Goal: Complete application form

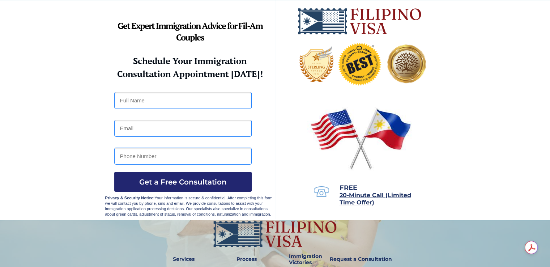
click at [147, 99] on input "text" at bounding box center [182, 100] width 137 height 17
type input "Trevor James Hopper"
type input "trevor.hopper@gmail.com"
click at [154, 154] on input "2483315606" at bounding box center [182, 155] width 137 height 17
type input "2488500927"
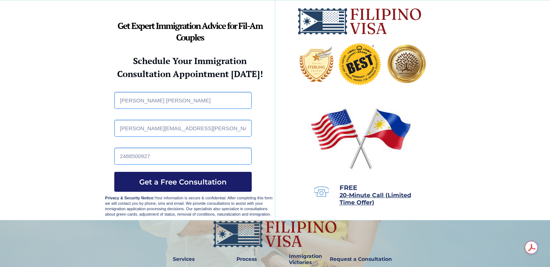
click at [164, 183] on span "Get a Free Consultation" at bounding box center [182, 181] width 137 height 9
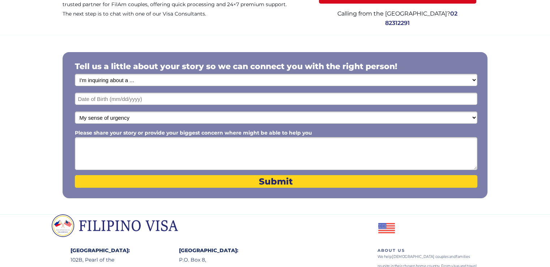
scroll to position [108, 0]
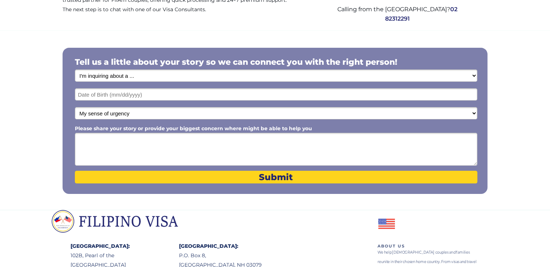
click at [475, 74] on select "I'm inquiring about a ... I don't know or other services Retirement Visa for Th…" at bounding box center [276, 75] width 402 height 12
select select "1798"
click at [75, 69] on select "I'm inquiring about a ... I don't know or other services Retirement Visa for Th…" at bounding box center [276, 75] width 402 height 12
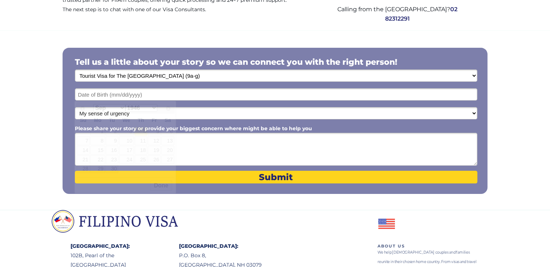
click at [470, 95] on input "text" at bounding box center [276, 94] width 402 height 12
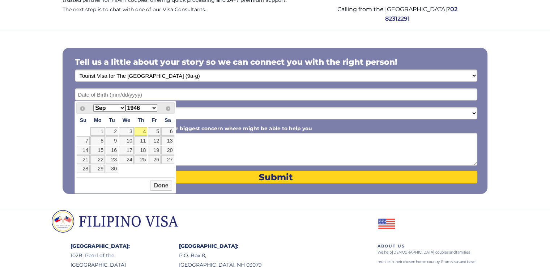
click at [123, 106] on select "Jan Feb Mar Apr May Jun [DATE] Aug Sep Oct Nov Dec" at bounding box center [109, 108] width 32 height 8
click at [154, 106] on select "1946 1947 1948 1949 1950 1951 1952 1953 1954 1955 1956 1957 1958 1959 1960 1961…" at bounding box center [141, 108] width 32 height 8
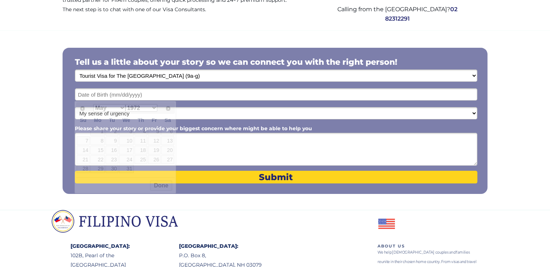
click at [262, 152] on textarea "Please share your story or provide your biggest concern where might be able to …" at bounding box center [276, 149] width 402 height 33
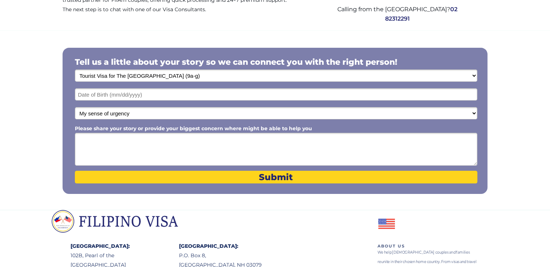
click at [464, 93] on input "text" at bounding box center [276, 94] width 402 height 12
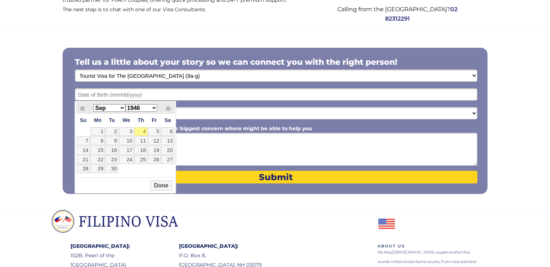
click at [122, 106] on select "Jan Feb Mar Apr May Jun [DATE] Aug Sep Oct Nov Dec" at bounding box center [109, 108] width 32 height 8
click at [155, 110] on select "1946 1947 1948 1949 1950 1951 1952 1953 1954 1955 1956 1957 1958 1959 1960 1961…" at bounding box center [141, 108] width 32 height 8
click at [526, 119] on div at bounding box center [275, 119] width 550 height 179
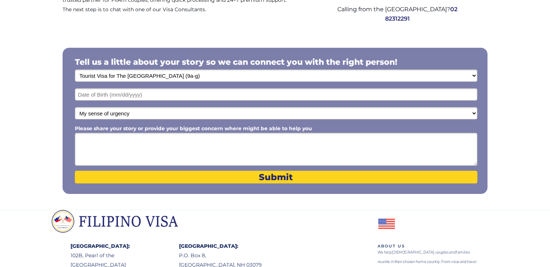
click at [152, 142] on textarea "Please share your story or provide your biggest concern where might be able to …" at bounding box center [276, 149] width 402 height 33
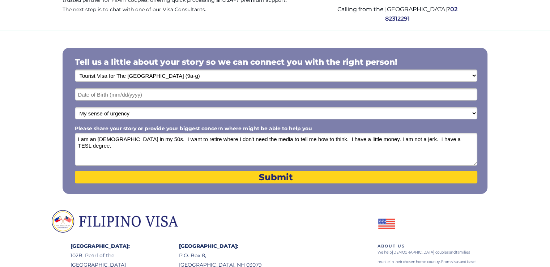
type textarea "I am an [DEMOGRAPHIC_DATA] in my 50s. I want to retire where I don't need the m…"
click at [474, 113] on select "My sense of urgency Low Priority - I'm just looking Medium High Priority - I ne…" at bounding box center [276, 113] width 402 height 12
select select "1803"
click at [75, 107] on select "My sense of urgency Low Priority - I'm just looking Medium High Priority - I ne…" at bounding box center [276, 113] width 402 height 12
click at [104, 95] on input "text" at bounding box center [276, 94] width 402 height 12
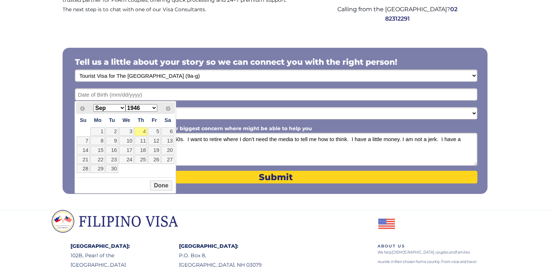
click at [120, 107] on select "Jan Feb Mar Apr May Jun [DATE] Aug Sep Oct Nov Dec" at bounding box center [109, 108] width 32 height 8
click at [153, 107] on select "1946 1947 1948 1949 1950 1951 1952 1953 1954 1955 1956 1957 1958 1959 1960 1961…" at bounding box center [141, 108] width 32 height 8
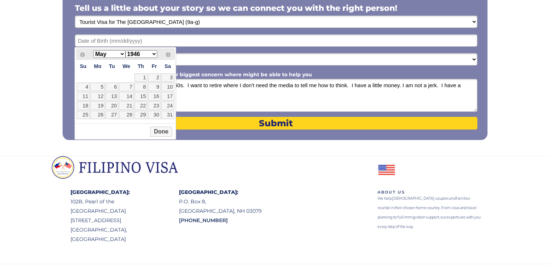
scroll to position [150, 0]
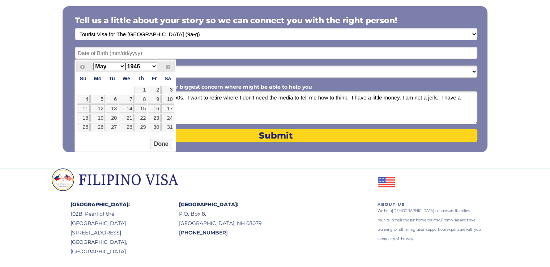
click at [154, 65] on select "1946 1947 1948 1949 1950 1951 1952 1953 1954 1955 1956 1957 1958 1959 1960 1961…" at bounding box center [141, 67] width 32 height 8
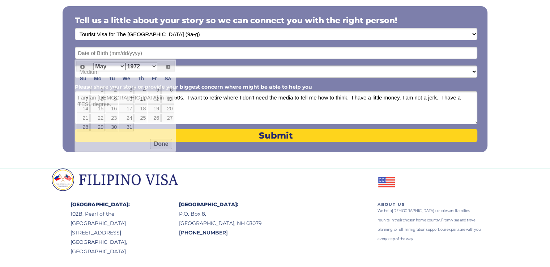
click at [38, 116] on div at bounding box center [275, 78] width 550 height 179
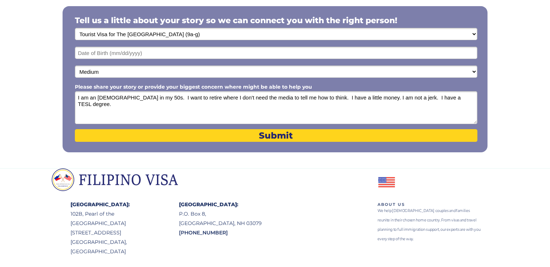
click at [457, 57] on input "text" at bounding box center [276, 53] width 402 height 12
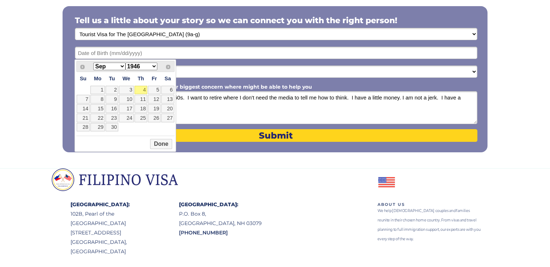
click at [123, 67] on select "Jan Feb Mar Apr May Jun [DATE] Aug Sep Oct Nov Dec" at bounding box center [109, 67] width 32 height 8
click at [153, 65] on select "1946 1947 1948 1949 1950 1951 1952 1953 1954 1955 1956 1957 1958 1959 1960 1961…" at bounding box center [141, 67] width 32 height 8
click at [161, 143] on button "Done" at bounding box center [161, 144] width 22 height 10
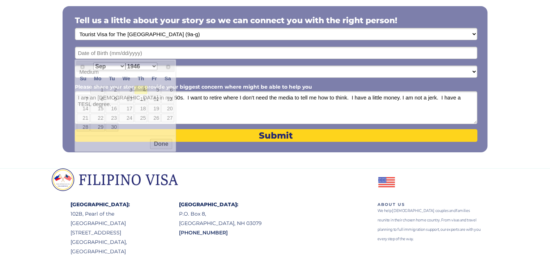
click at [124, 55] on input "text" at bounding box center [276, 53] width 402 height 12
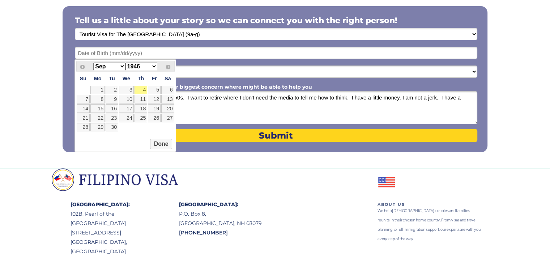
click at [123, 65] on select "Jan Feb Mar Apr May Jun [DATE] Aug Sep Oct Nov Dec" at bounding box center [109, 67] width 32 height 8
click at [155, 107] on link "16" at bounding box center [154, 108] width 13 height 9
type input "[DATE]"
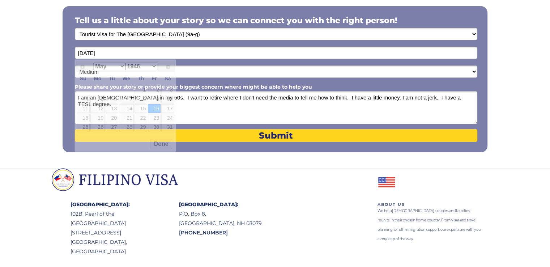
click at [201, 54] on input "[DATE]" at bounding box center [276, 53] width 402 height 12
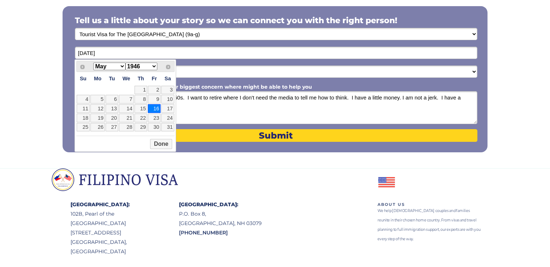
click at [156, 64] on select "1946 1947 1948 1949 1950 1951 1952 1953 1954 1955 1956 1957 1958 1959 1960 1961…" at bounding box center [141, 67] width 32 height 8
click at [159, 142] on button "Done" at bounding box center [161, 144] width 22 height 10
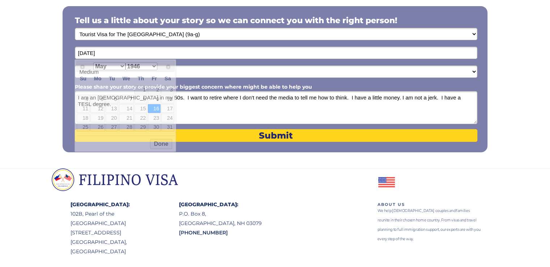
click at [445, 53] on input "[DATE]" at bounding box center [276, 53] width 402 height 12
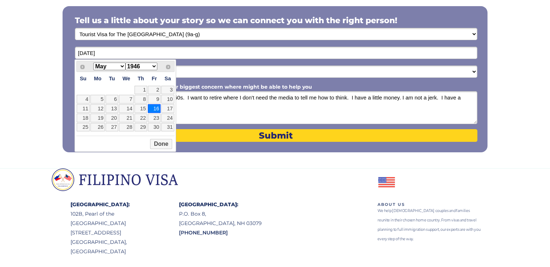
click at [157, 64] on select "1946 1947 1948 1949 1950 1951 1952 1953 1954 1955 1956 1957 1958 1959 1960 1961…" at bounding box center [141, 67] width 32 height 8
click at [161, 139] on button "Done" at bounding box center [161, 144] width 22 height 10
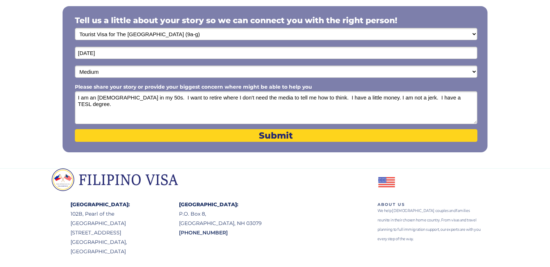
click at [465, 97] on textarea "I am an [DEMOGRAPHIC_DATA] in my 50s. I want to retire where I don't need the m…" at bounding box center [276, 107] width 402 height 33
click at [458, 52] on input "[DATE]" at bounding box center [276, 53] width 402 height 12
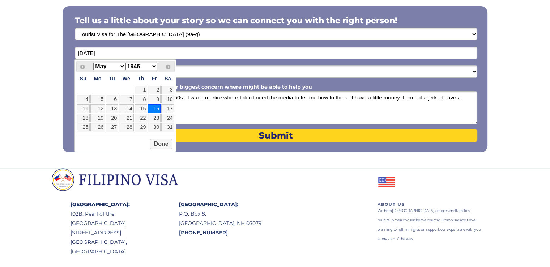
click at [154, 68] on select "1946 1947 1948 1949 1950 1951 1952 1953 1954 1955 1956 1957 1958 1959 1960 1961…" at bounding box center [141, 67] width 32 height 8
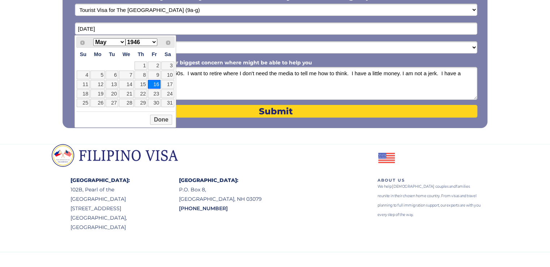
scroll to position [186, 0]
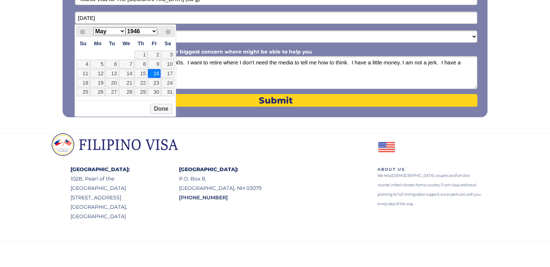
click at [154, 32] on select "1946 1947 1948 1949 1950 1951 1952 1953 1954 1955 1956 1957 1958 1959 1960 1961…" at bounding box center [141, 31] width 32 height 8
click at [164, 108] on button "Done" at bounding box center [161, 109] width 22 height 10
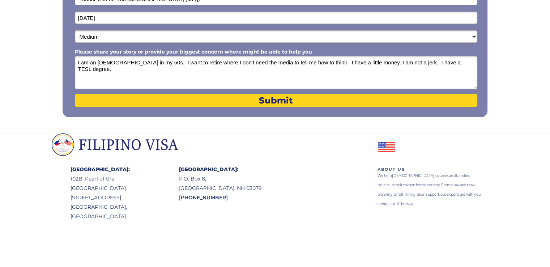
click at [465, 60] on textarea "I am an [DEMOGRAPHIC_DATA] in my 50s. I want to retire where I don't need the m…" at bounding box center [276, 72] width 402 height 33
click at [459, 61] on textarea "I am an [DEMOGRAPHIC_DATA] in my 50s. I want to retire where I don't need the m…" at bounding box center [276, 72] width 402 height 33
click at [460, 60] on textarea "I am an [DEMOGRAPHIC_DATA] in my 50s. I want to retire where I don't need the m…" at bounding box center [276, 72] width 402 height 33
click at [81, 66] on textarea "I am an [DEMOGRAPHIC_DATA] in my 50s. I want to retire where I don't need the m…" at bounding box center [276, 72] width 402 height 33
click at [175, 67] on textarea "I am an [DEMOGRAPHIC_DATA] in my 50s. I want to retire where I don't need the m…" at bounding box center [276, 72] width 402 height 33
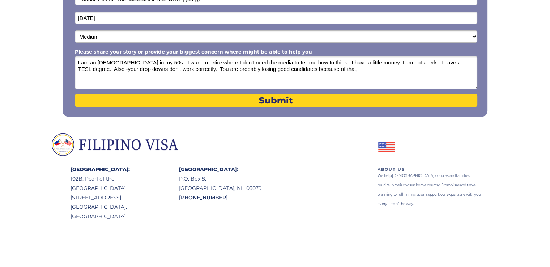
click at [459, 60] on textarea "I am an [DEMOGRAPHIC_DATA] in my 50s. I want to retire where I don't need the m…" at bounding box center [276, 72] width 402 height 33
click at [121, 67] on textarea "I am an [DEMOGRAPHIC_DATA] in my 50s. I want to retire where I don't need the m…" at bounding box center [276, 72] width 402 height 33
click at [218, 68] on textarea "I am an [DEMOGRAPHIC_DATA] in my 50s. I want to retire where I don't need the m…" at bounding box center [276, 72] width 402 height 33
click at [101, 67] on textarea "I am an [DEMOGRAPHIC_DATA] in my 50s. I want to retire where I don't need the m…" at bounding box center [276, 72] width 402 height 33
click at [468, 62] on textarea "I am an [DEMOGRAPHIC_DATA] in my 50s. I want to retire where I don't need the m…" at bounding box center [276, 72] width 402 height 33
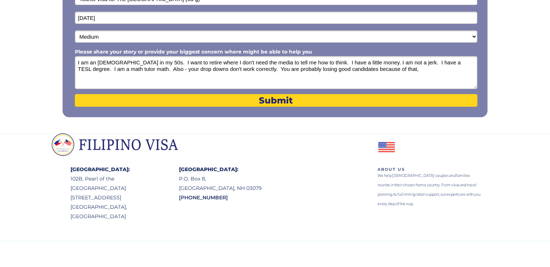
click at [120, 68] on textarea "I am an [DEMOGRAPHIC_DATA] in my 50s. I want to retire where I don't need the m…" at bounding box center [276, 72] width 402 height 33
click at [358, 68] on textarea "I am an [DEMOGRAPHIC_DATA] in my 50s. I want to retire where I don't need the m…" at bounding box center [276, 72] width 402 height 33
type textarea "I am an [DEMOGRAPHIC_DATA] in my 50s. I want to retire where I don't need the m…"
